Goal: Task Accomplishment & Management: Manage account settings

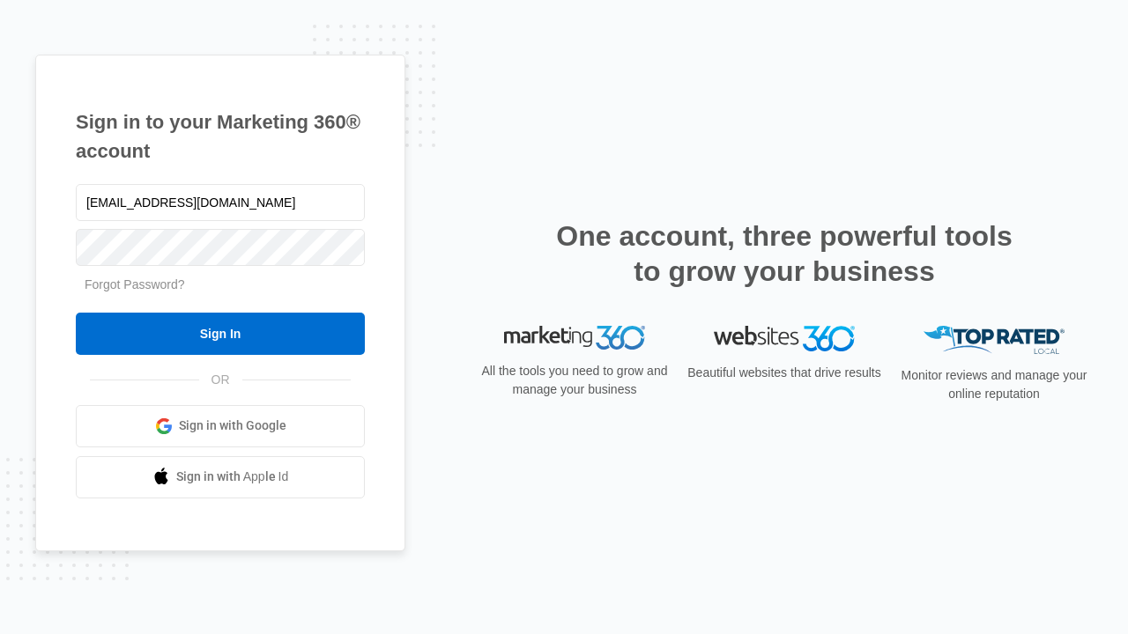
type input "[EMAIL_ADDRESS][DOMAIN_NAME]"
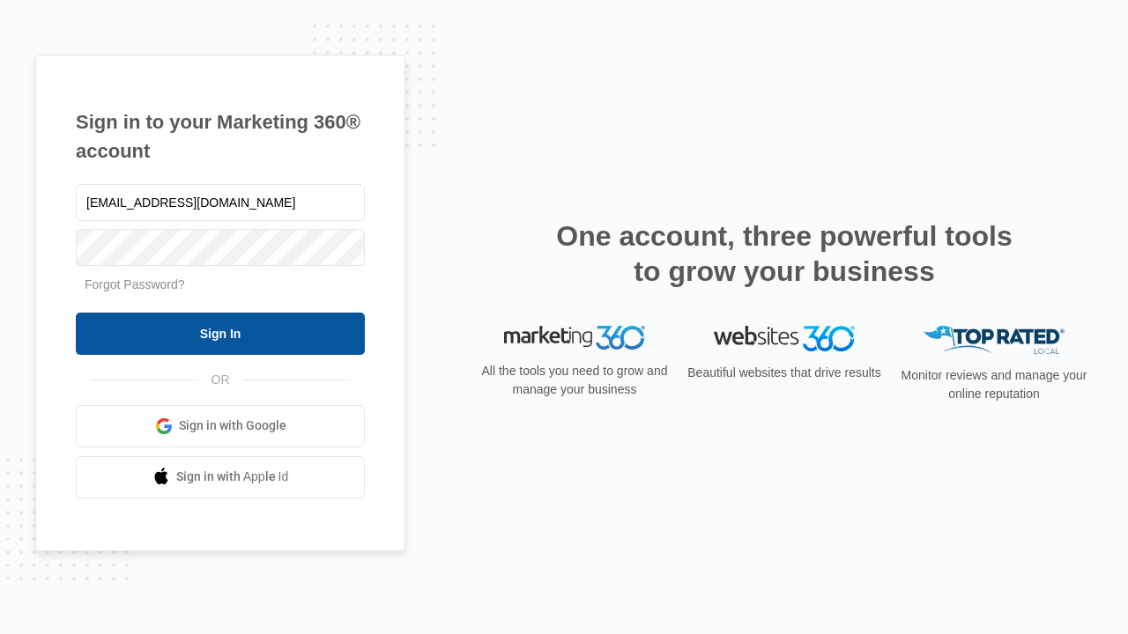
click at [220, 333] on input "Sign In" at bounding box center [220, 334] width 289 height 42
